Goal: Transaction & Acquisition: Purchase product/service

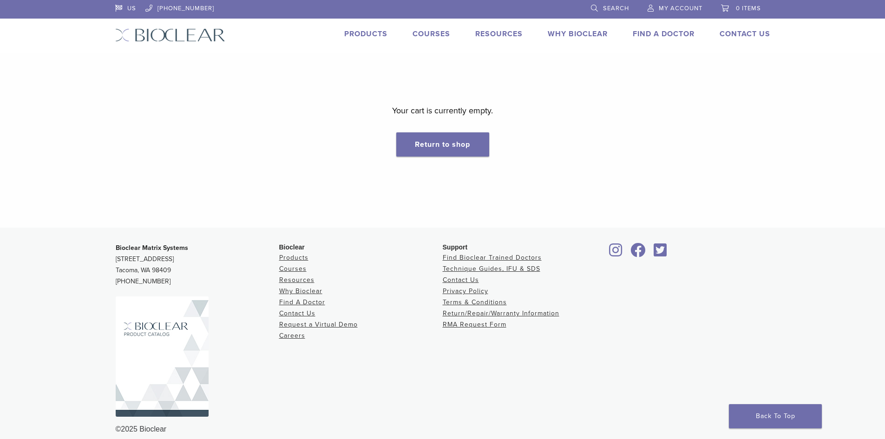
click at [378, 31] on link "Products" at bounding box center [365, 33] width 43 height 9
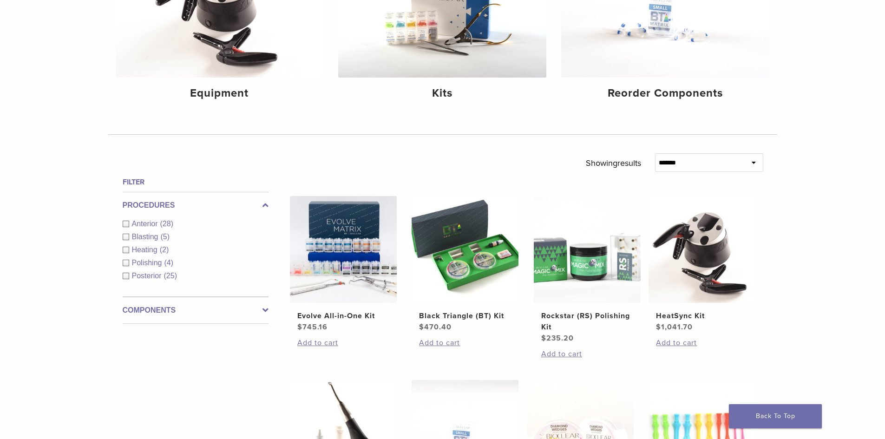
scroll to position [186, 0]
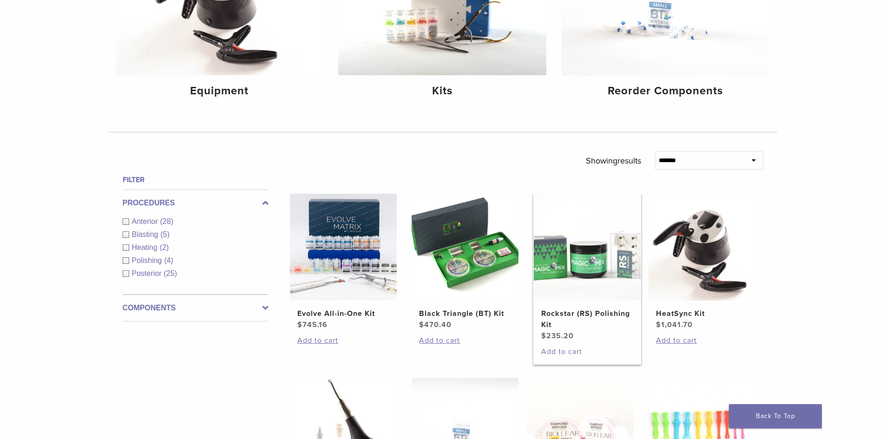
click at [567, 349] on link "Add to cart" at bounding box center [587, 351] width 92 height 11
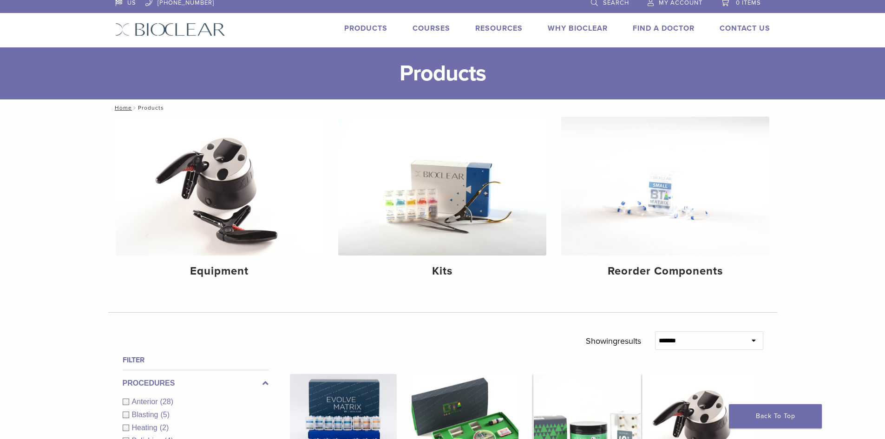
scroll to position [0, 0]
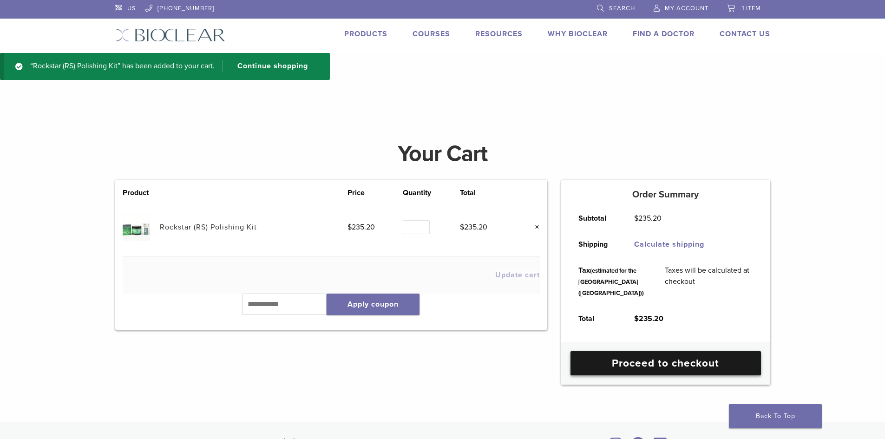
click at [631, 375] on link "Proceed to checkout" at bounding box center [665, 363] width 190 height 24
